Goal: Task Accomplishment & Management: Manage account settings

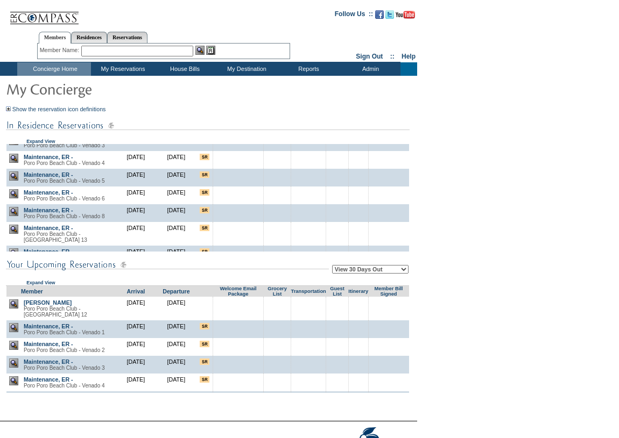
scroll to position [314, 0]
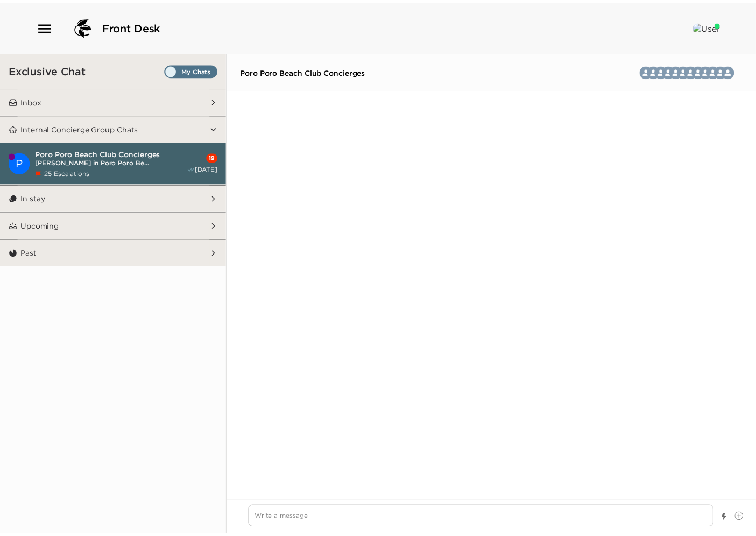
scroll to position [2048, 0]
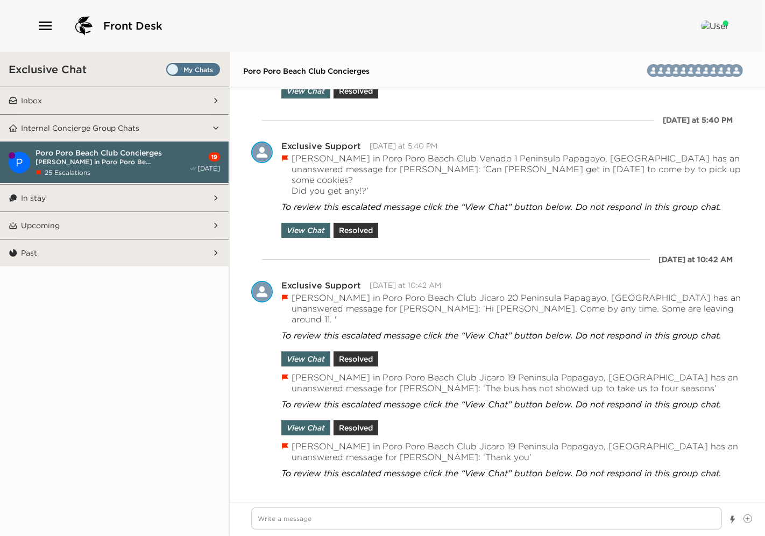
click at [45, 27] on icon "button" at bounding box center [45, 25] width 17 height 17
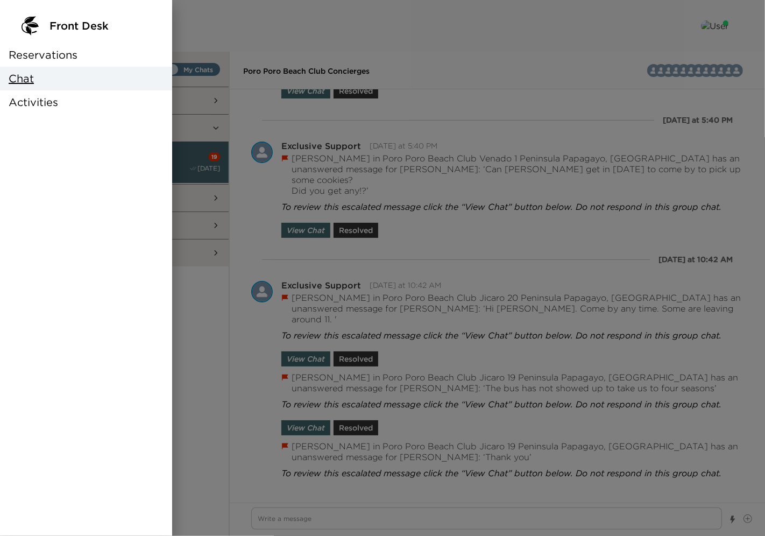
click at [37, 57] on span "Reservations" at bounding box center [43, 54] width 69 height 15
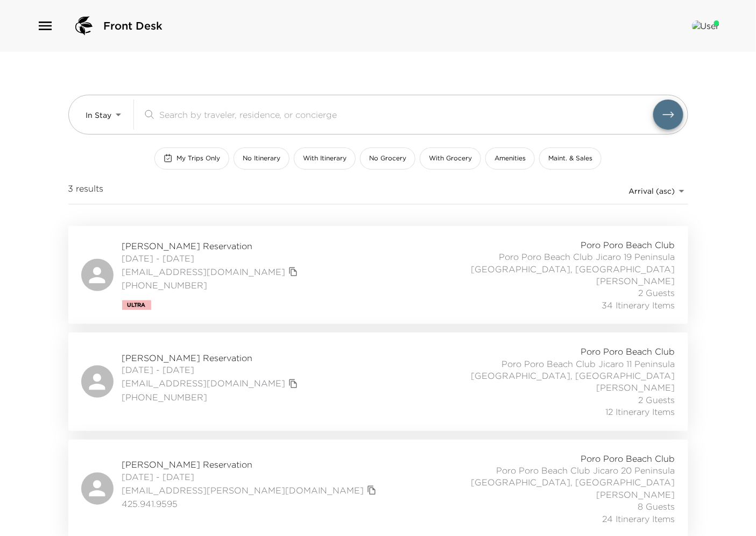
click at [165, 245] on span "Tony McCLinton Reservation" at bounding box center [211, 246] width 179 height 12
click at [189, 242] on span "Tony McCLinton Reservation" at bounding box center [211, 246] width 179 height 12
click at [168, 359] on span "Andrew Barnes Reservation" at bounding box center [211, 358] width 179 height 12
click at [175, 463] on span "Deborah Chaves-Hjort Reservation" at bounding box center [250, 463] width 257 height 12
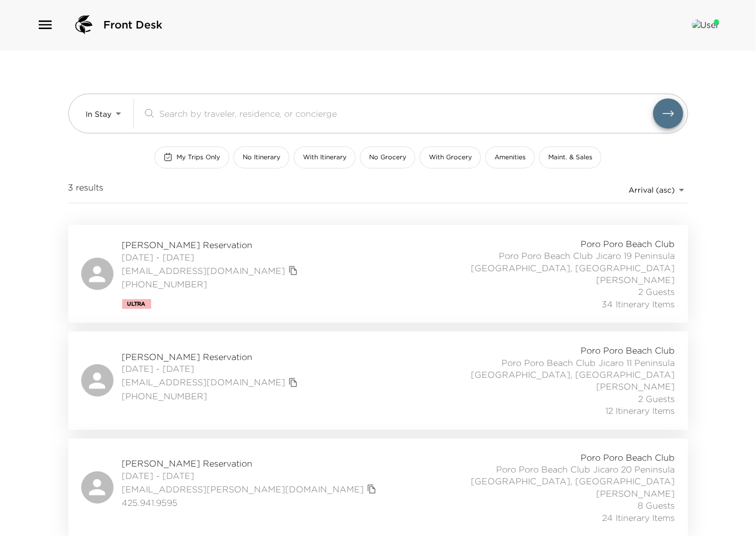
scroll to position [0, 0]
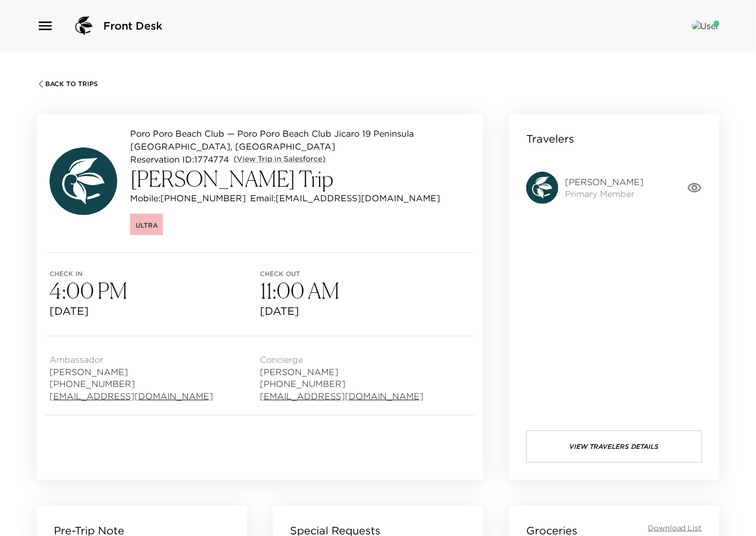
drag, startPoint x: 151, startPoint y: 176, endPoint x: 272, endPoint y: 185, distance: 121.3
click at [272, 185] on div "Poro Poro Beach Club — Poro Poro Beach Club [GEOGRAPHIC_DATA], [GEOGRAPHIC_DATA…" at bounding box center [259, 181] width 421 height 108
drag, startPoint x: 257, startPoint y: 183, endPoint x: 134, endPoint y: 178, distance: 122.2
click at [134, 178] on h3 "[PERSON_NAME] Trip" at bounding box center [300, 179] width 340 height 26
copy h3 "[PERSON_NAME]"
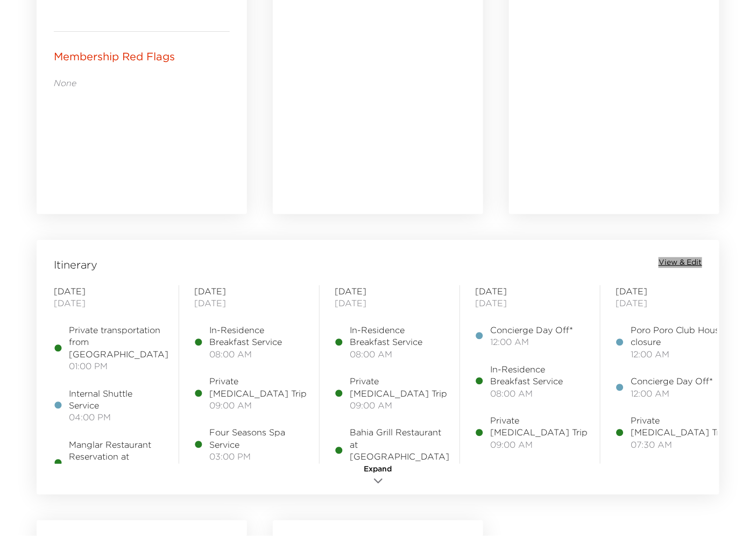
click at [685, 259] on span "View & Edit" at bounding box center [680, 262] width 44 height 11
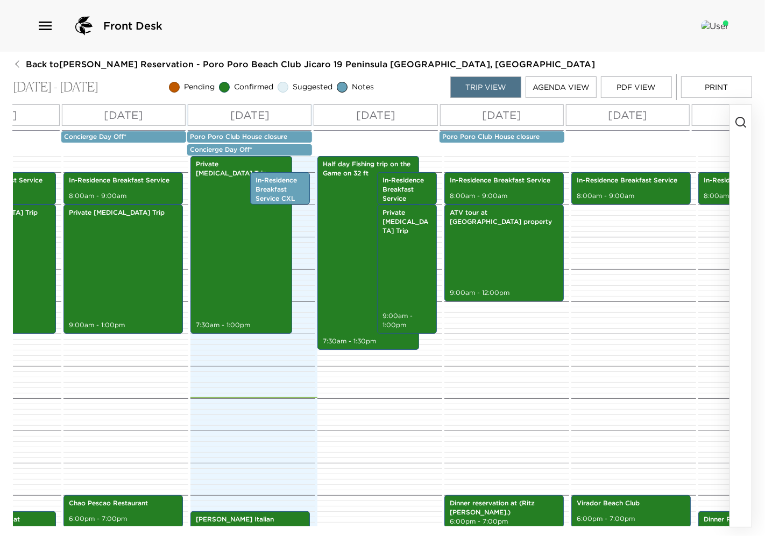
scroll to position [0, 370]
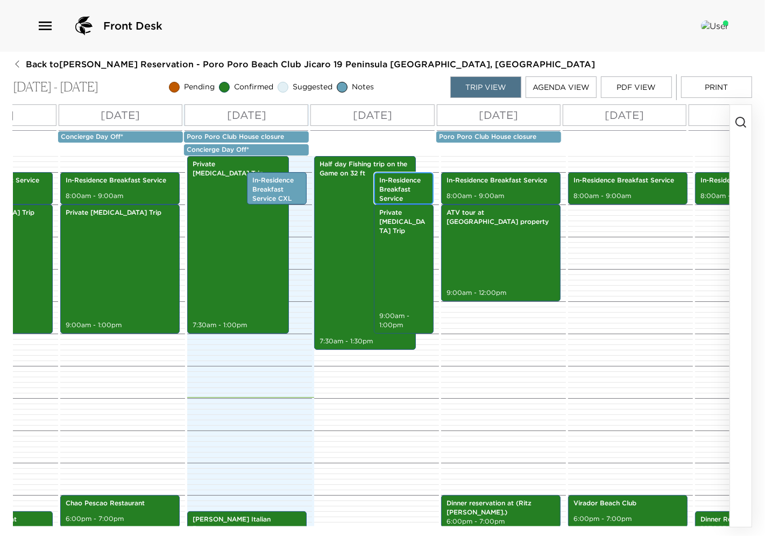
click at [392, 195] on p "In-Residence Breakfast Service" at bounding box center [403, 189] width 49 height 27
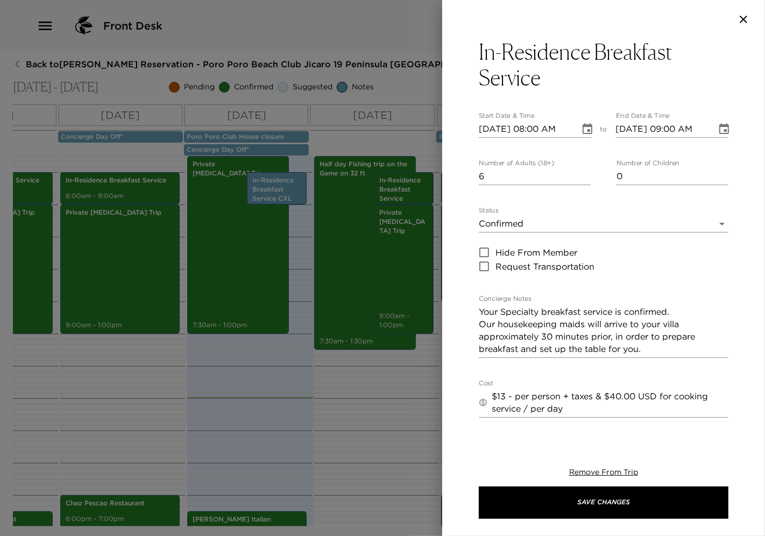
click at [398, 435] on div at bounding box center [382, 268] width 765 height 536
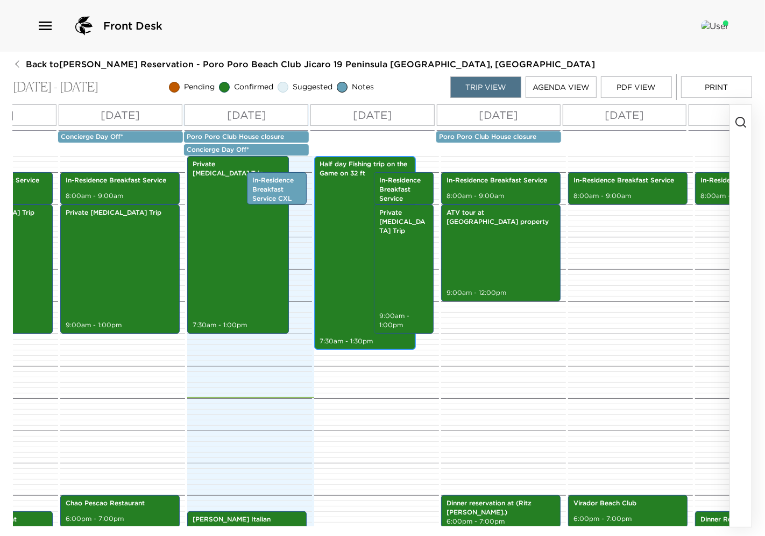
click at [335, 236] on div "Half day Fishing trip on the Game on 32 ft 7:30am - 1:30pm" at bounding box center [364, 253] width 95 height 190
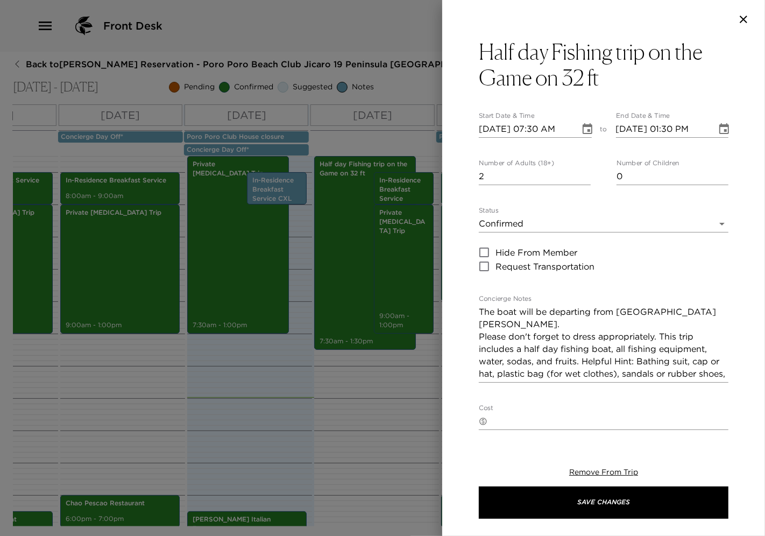
click at [367, 439] on div at bounding box center [382, 268] width 765 height 536
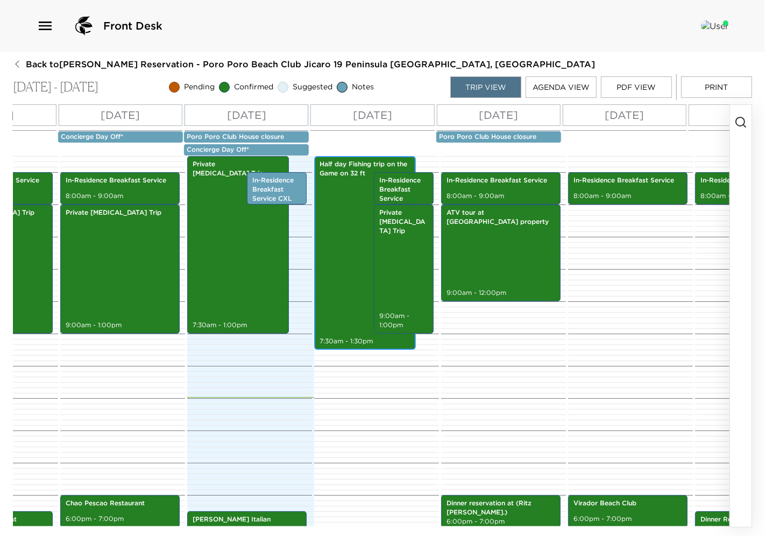
click at [334, 226] on div "Half day Fishing trip on the Game on 32 ft 7:30am - 1:30pm" at bounding box center [364, 253] width 95 height 190
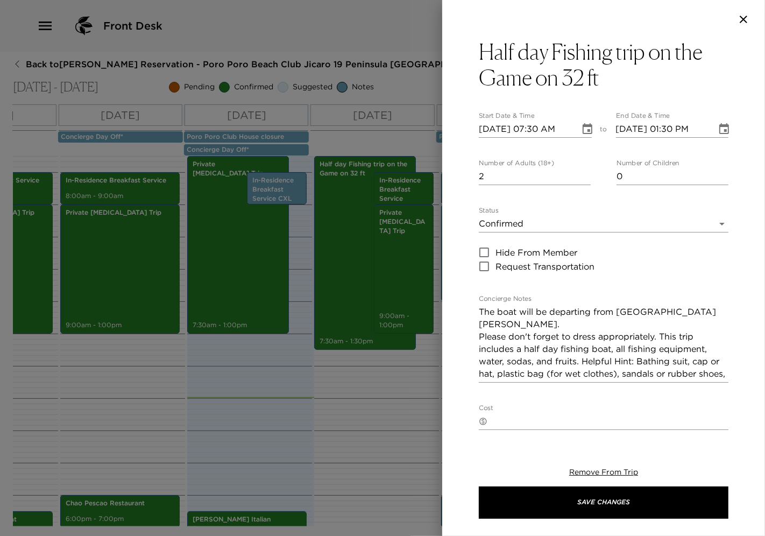
click at [367, 416] on div at bounding box center [382, 268] width 765 height 536
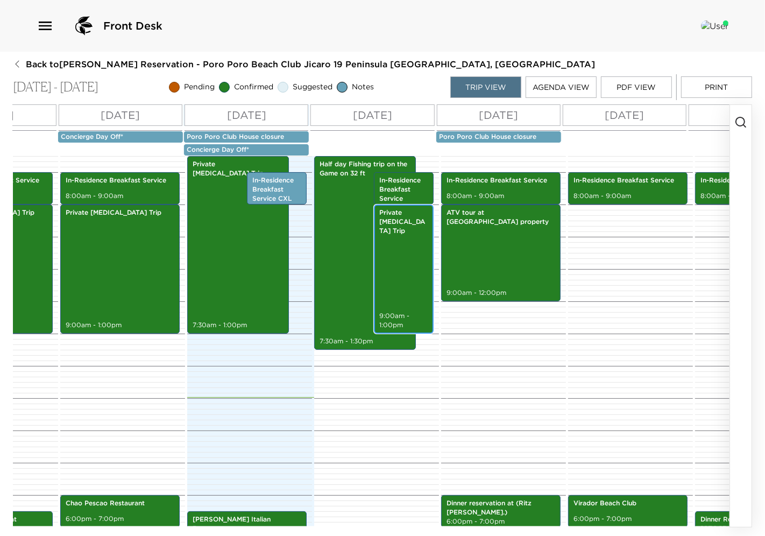
click at [401, 246] on div "Private Scuba Diving Trip 9:00am - 1:00pm" at bounding box center [403, 269] width 53 height 126
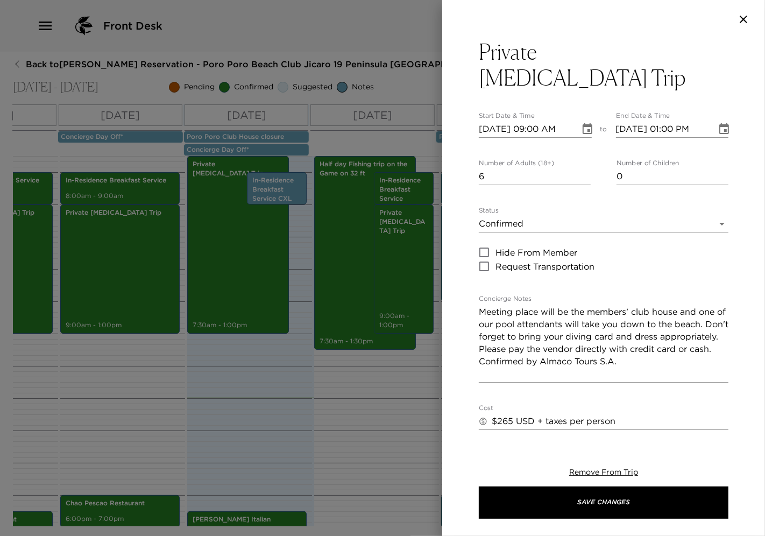
click at [382, 487] on div at bounding box center [382, 268] width 765 height 536
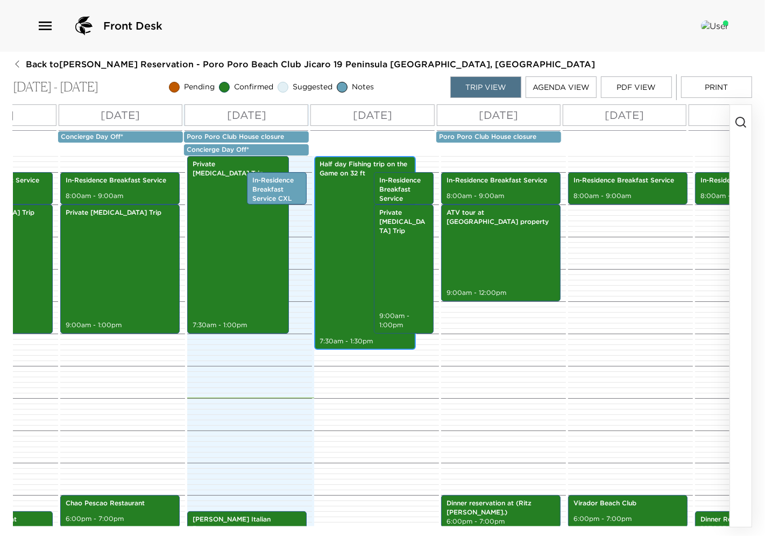
click at [323, 283] on div "Half day Fishing trip on the Game on 32 ft 7:30am - 1:30pm" at bounding box center [364, 253] width 95 height 190
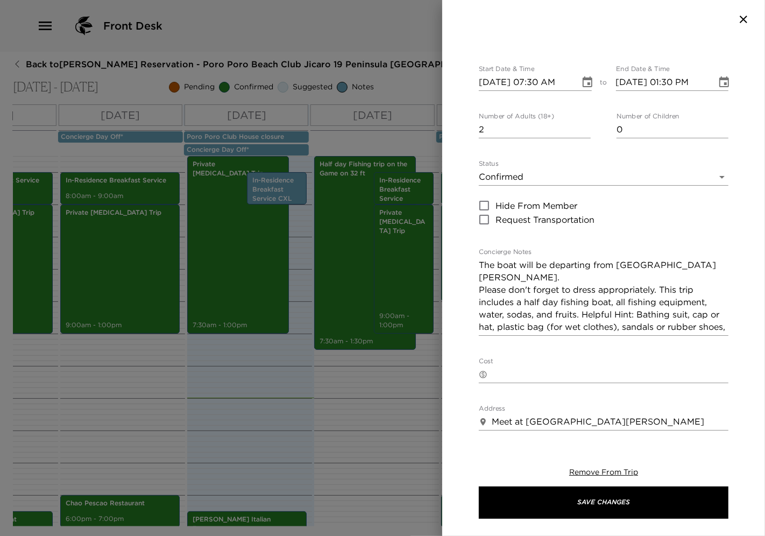
scroll to position [119, 0]
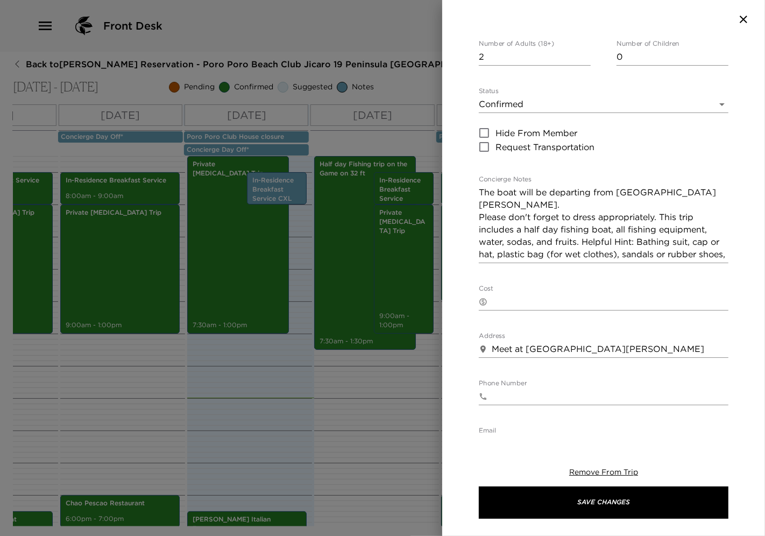
click at [321, 431] on div at bounding box center [382, 268] width 765 height 536
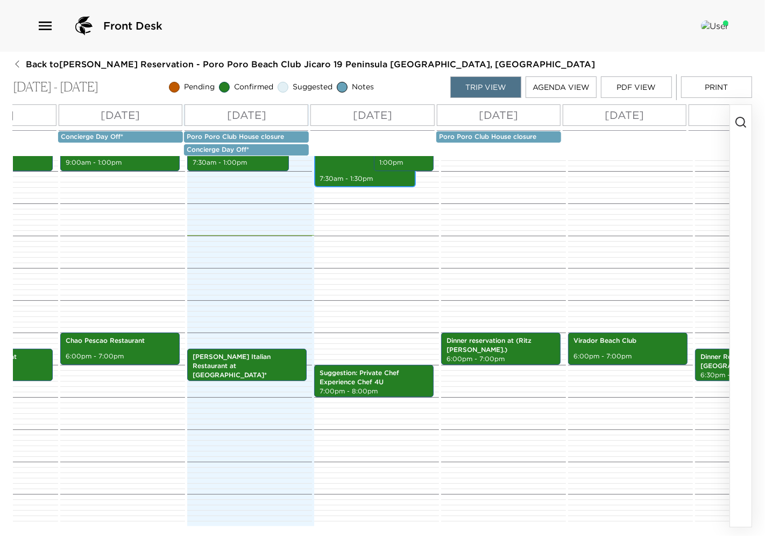
scroll to position [413, 0]
click at [398, 368] on p "Suggestion: Private Chef Experience Chef 4U" at bounding box center [374, 377] width 109 height 18
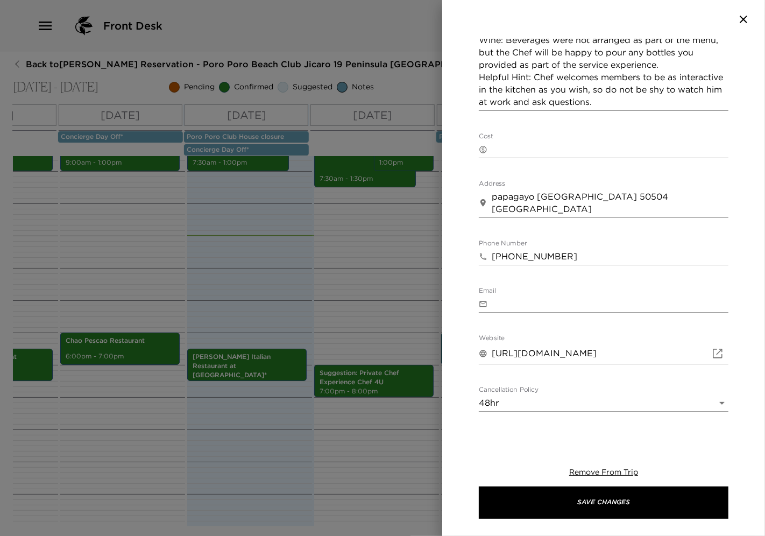
scroll to position [431, 0]
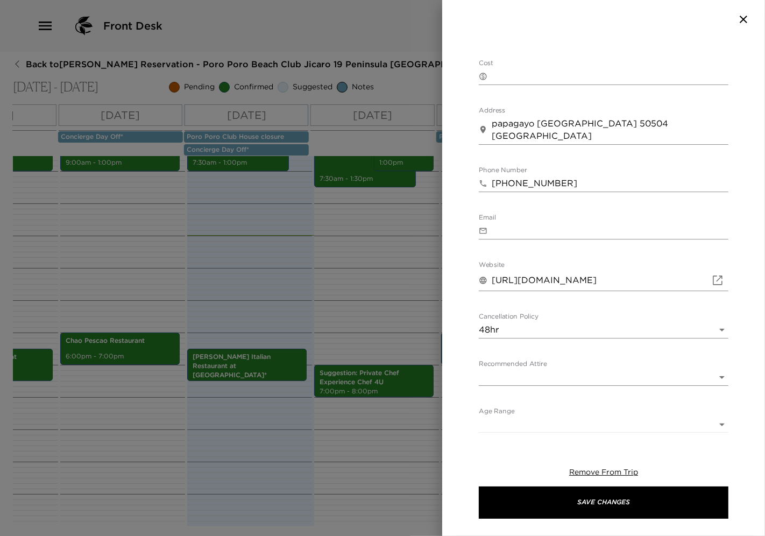
click at [361, 292] on div at bounding box center [382, 268] width 765 height 536
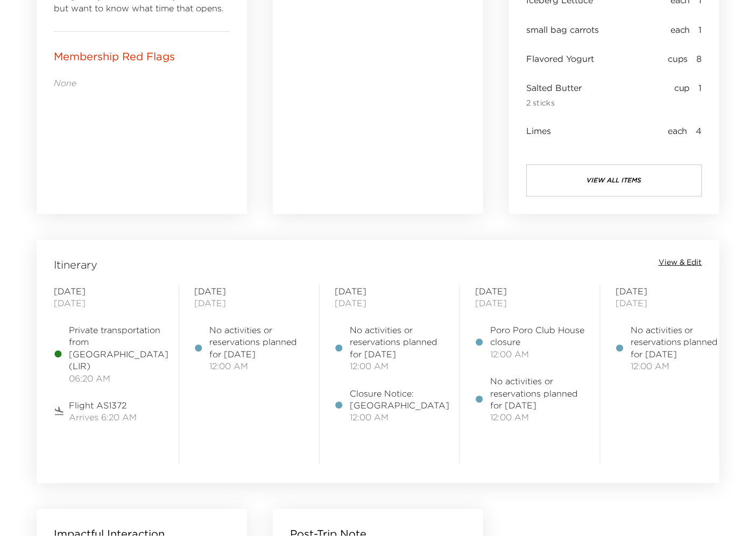
click at [691, 259] on span "View & Edit" at bounding box center [680, 262] width 44 height 11
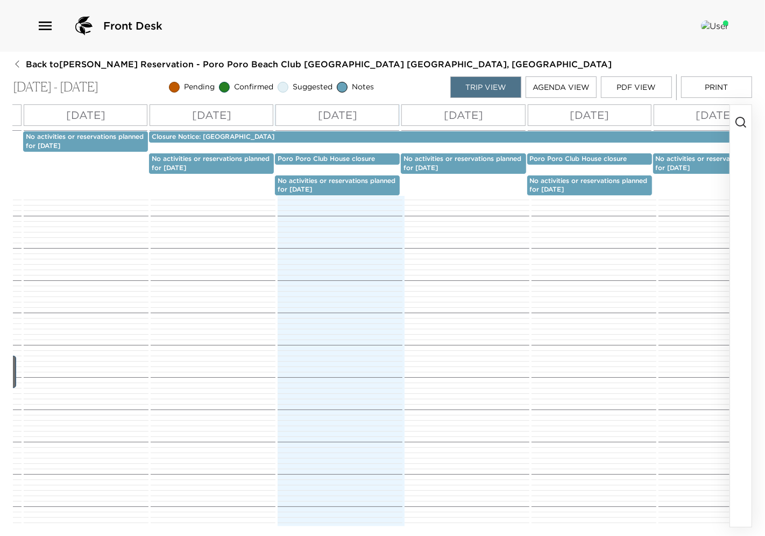
scroll to position [34, 0]
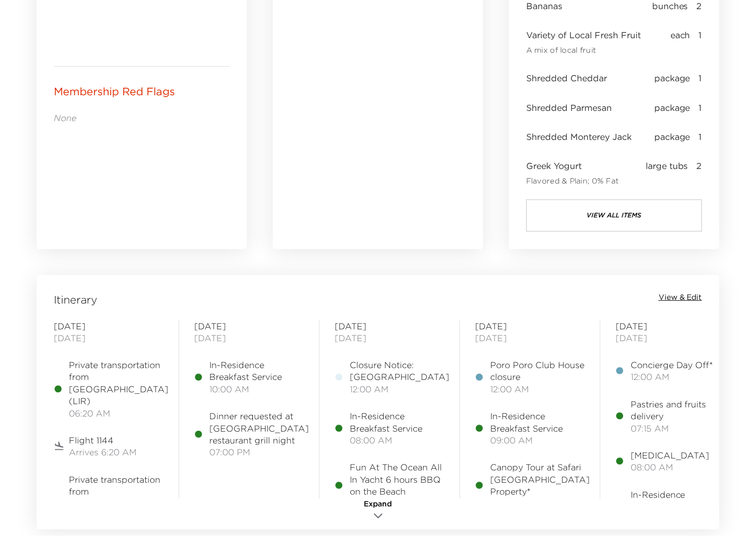
scroll to position [777, 0]
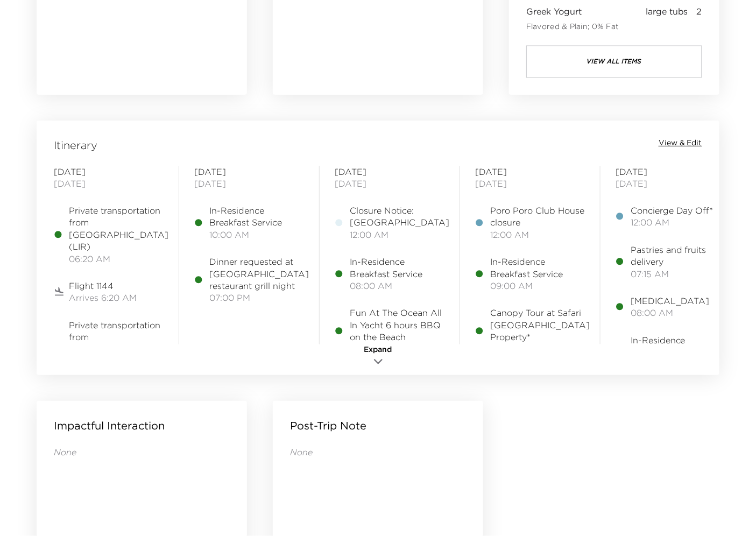
click at [684, 143] on span "View & Edit" at bounding box center [680, 143] width 44 height 11
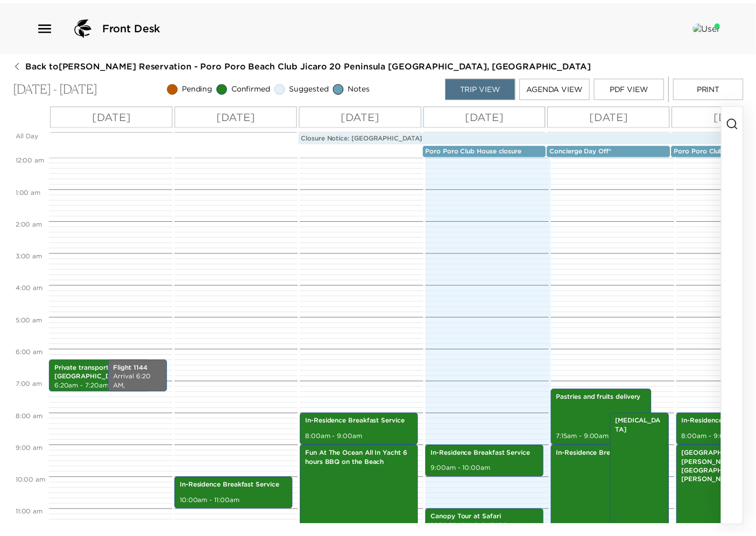
scroll to position [204, 0]
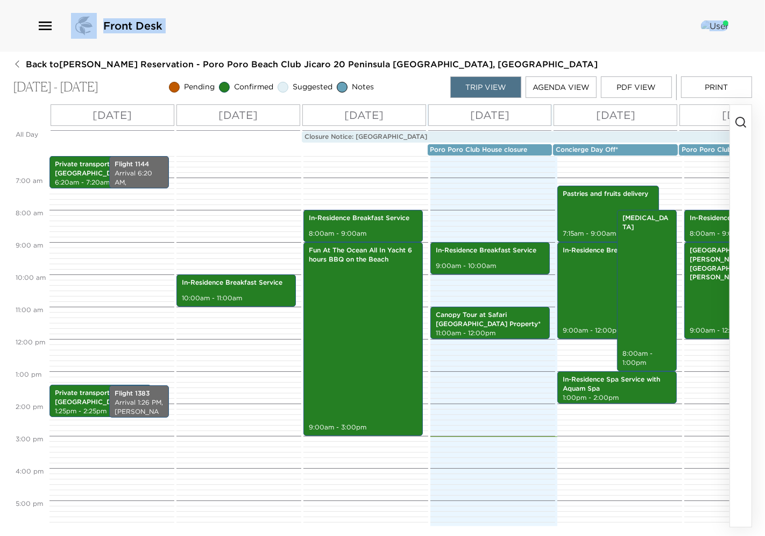
drag, startPoint x: 59, startPoint y: 54, endPoint x: 118, endPoint y: 62, distance: 59.6
click at [118, 62] on div "Front Desk Back to [PERSON_NAME] Reservation - [GEOGRAPHIC_DATA] [GEOGRAPHIC_DA…" at bounding box center [382, 268] width 765 height 536
click at [110, 54] on div "Front Desk Back to [PERSON_NAME] Reservation - [GEOGRAPHIC_DATA] [GEOGRAPHIC_DA…" at bounding box center [382, 268] width 765 height 536
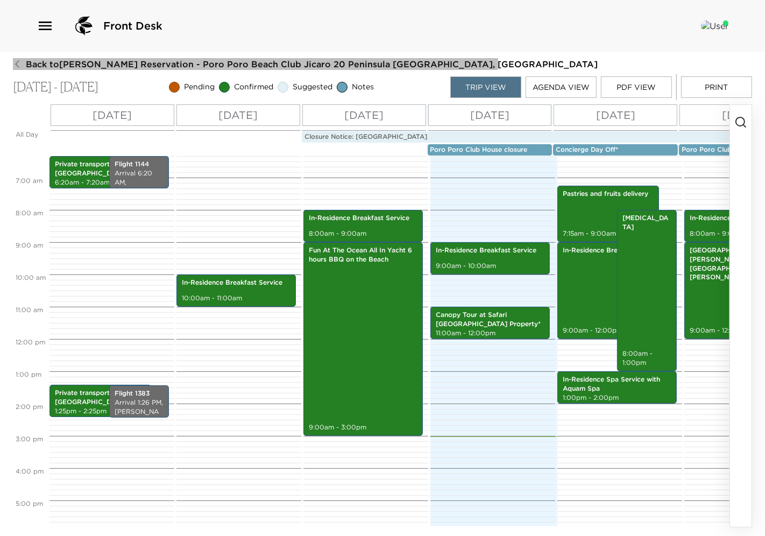
drag, startPoint x: 63, startPoint y: 61, endPoint x: 113, endPoint y: 63, distance: 49.6
click at [113, 63] on span "Back to [PERSON_NAME] Reservation - Poro Poro Beach Club Jicaro 20 Peninsula [G…" at bounding box center [312, 64] width 572 height 12
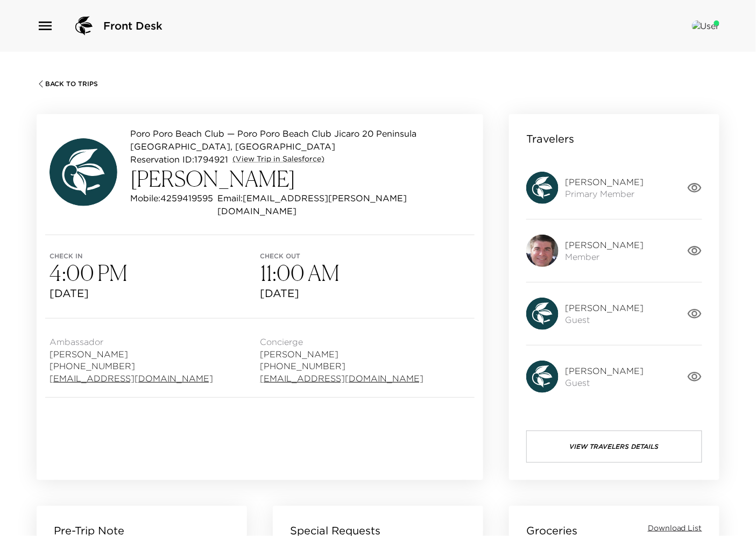
drag, startPoint x: 131, startPoint y: 182, endPoint x: 321, endPoint y: 175, distance: 190.0
click at [321, 175] on h3 "[PERSON_NAME]" at bounding box center [300, 179] width 340 height 26
copy h3 "[PERSON_NAME]"
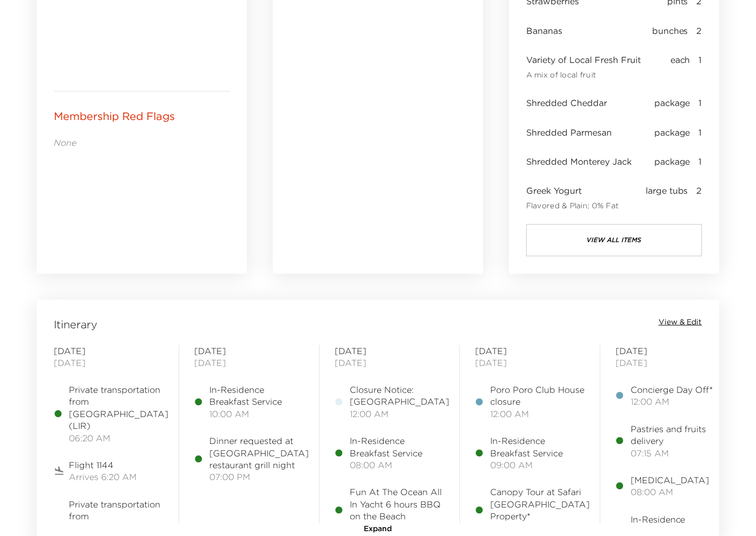
click at [684, 318] on span "View & Edit" at bounding box center [680, 322] width 44 height 11
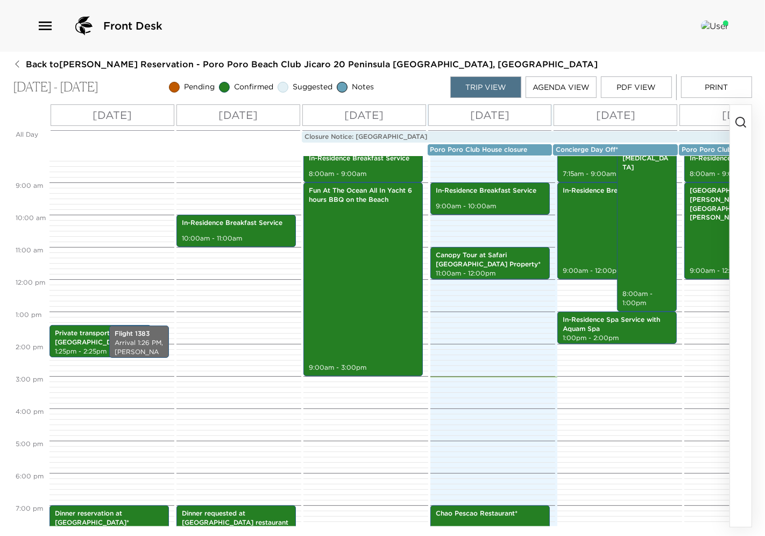
scroll to position [204, 0]
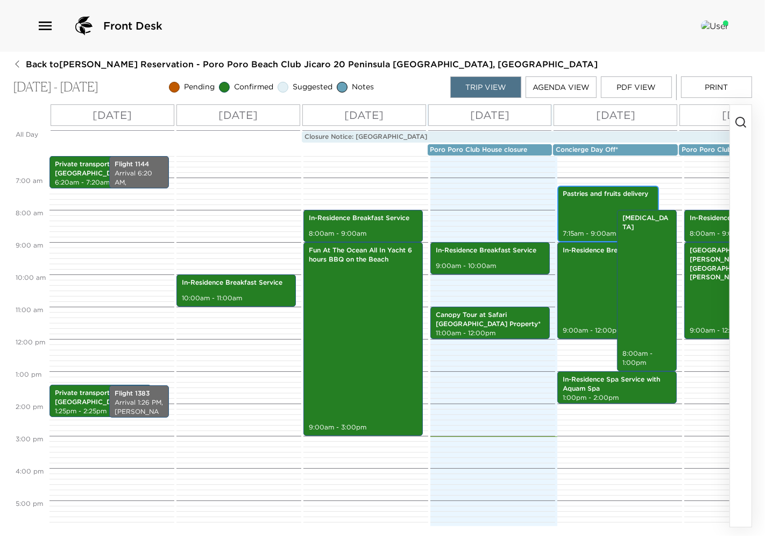
click at [585, 211] on div "Pastries and fruits delivery 7:15am - 9:00am" at bounding box center [607, 213] width 95 height 53
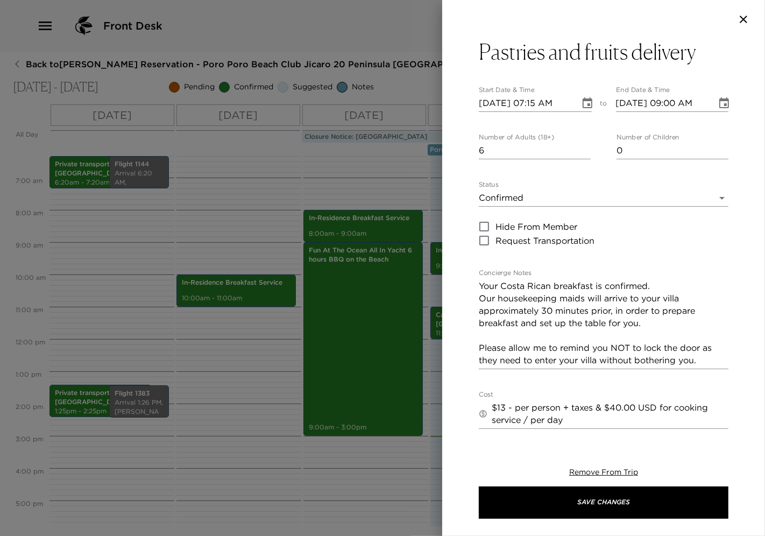
click at [363, 179] on div at bounding box center [382, 268] width 765 height 536
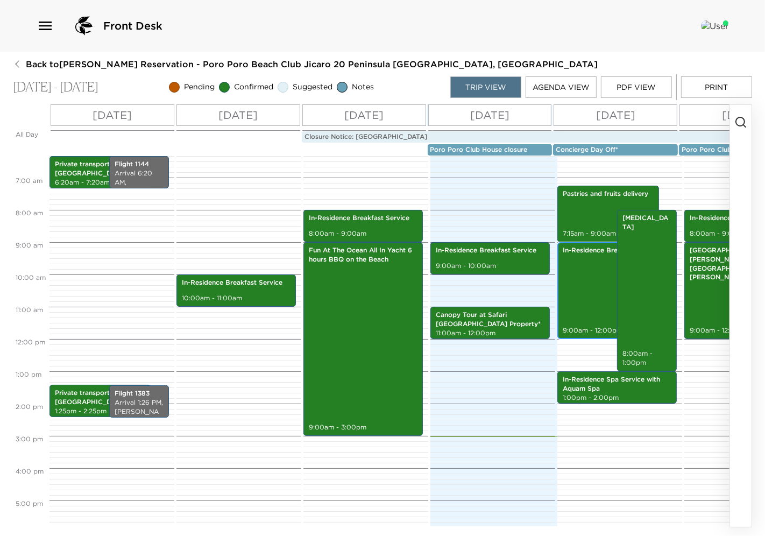
click at [568, 288] on div "In-Residence Breakfast Service 9:00am - 12:00pm" at bounding box center [616, 291] width 113 height 94
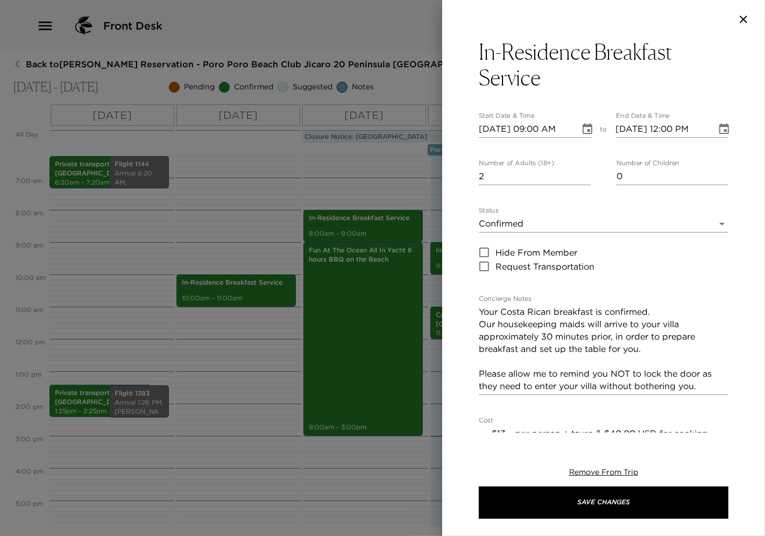
click at [446, 435] on div "In-Residence Breakfast Service Start Date & Time [DATE] 09:00 AM to End Date & …" at bounding box center [603, 268] width 323 height 536
click at [393, 456] on div at bounding box center [382, 268] width 765 height 536
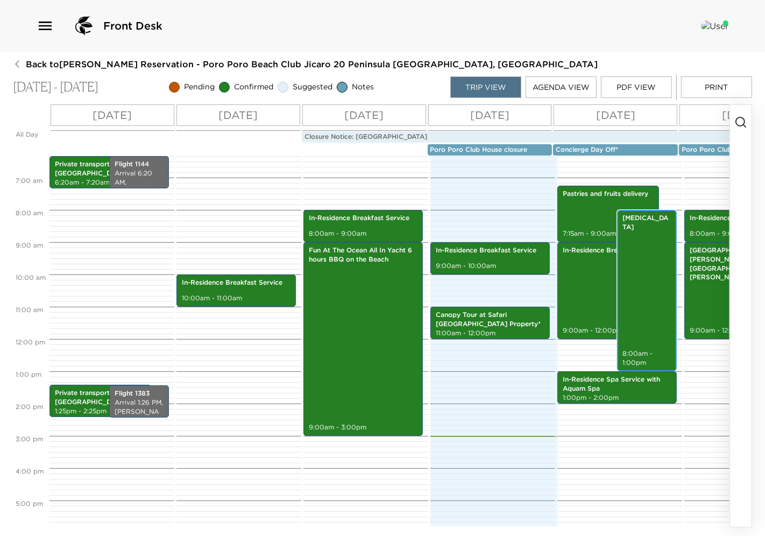
click at [635, 271] on div "[MEDICAL_DATA] 8:00am - 1:00pm" at bounding box center [646, 290] width 53 height 158
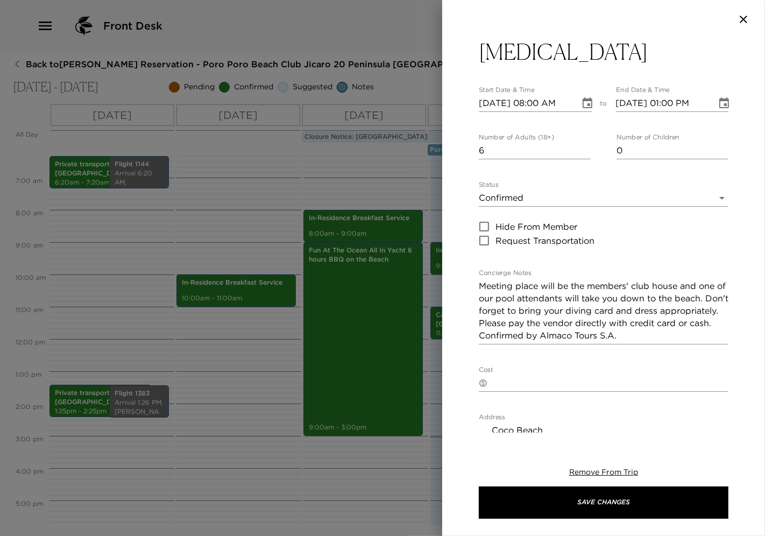
click at [405, 447] on div at bounding box center [382, 268] width 765 height 536
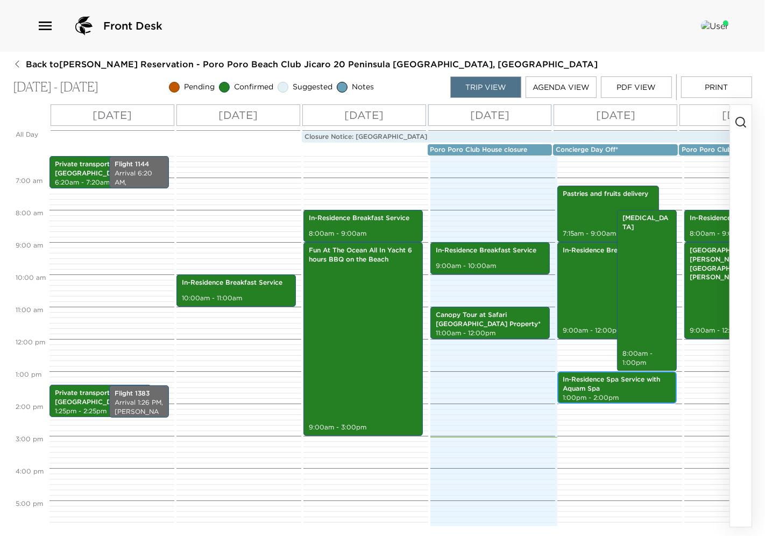
click at [601, 389] on p "In-Residence Spa Service with Aquam Spa" at bounding box center [617, 384] width 109 height 18
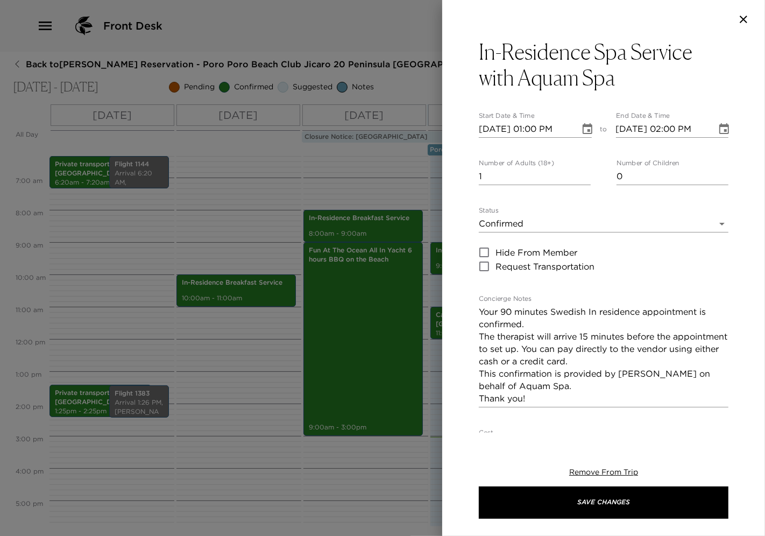
click at [394, 460] on div at bounding box center [382, 268] width 765 height 536
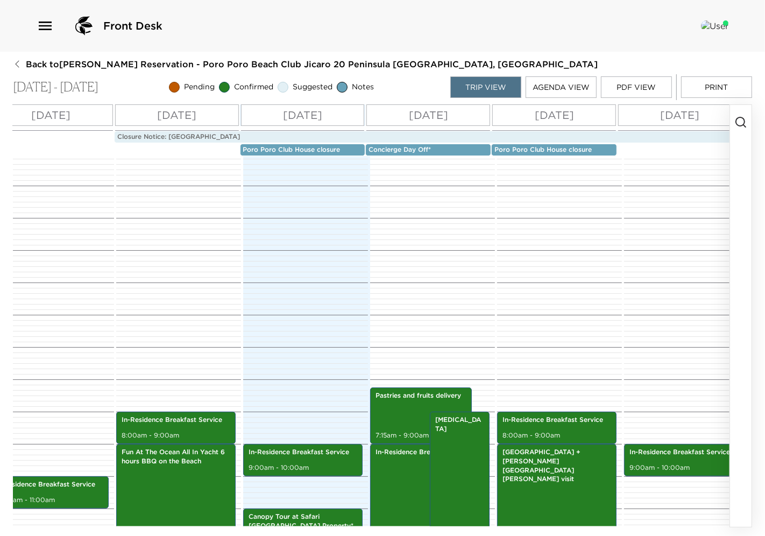
scroll to position [0, 0]
